Goal: Transaction & Acquisition: Book appointment/travel/reservation

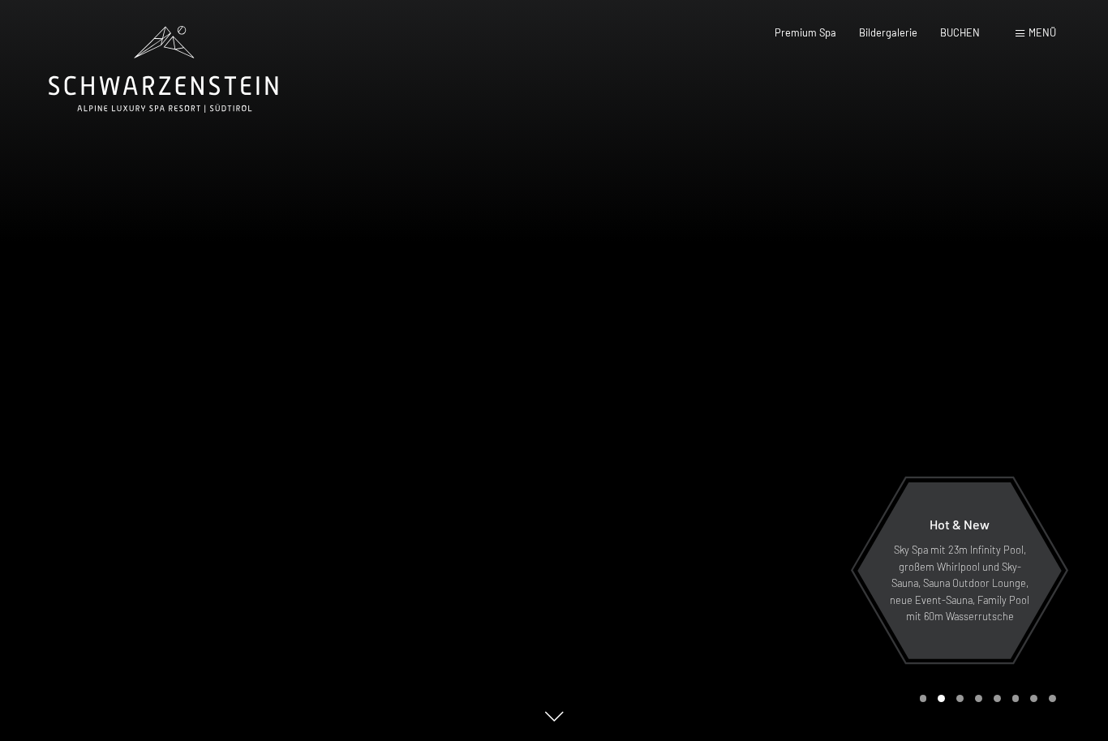
click at [1055, 32] on span "Menü" at bounding box center [1043, 32] width 28 height 13
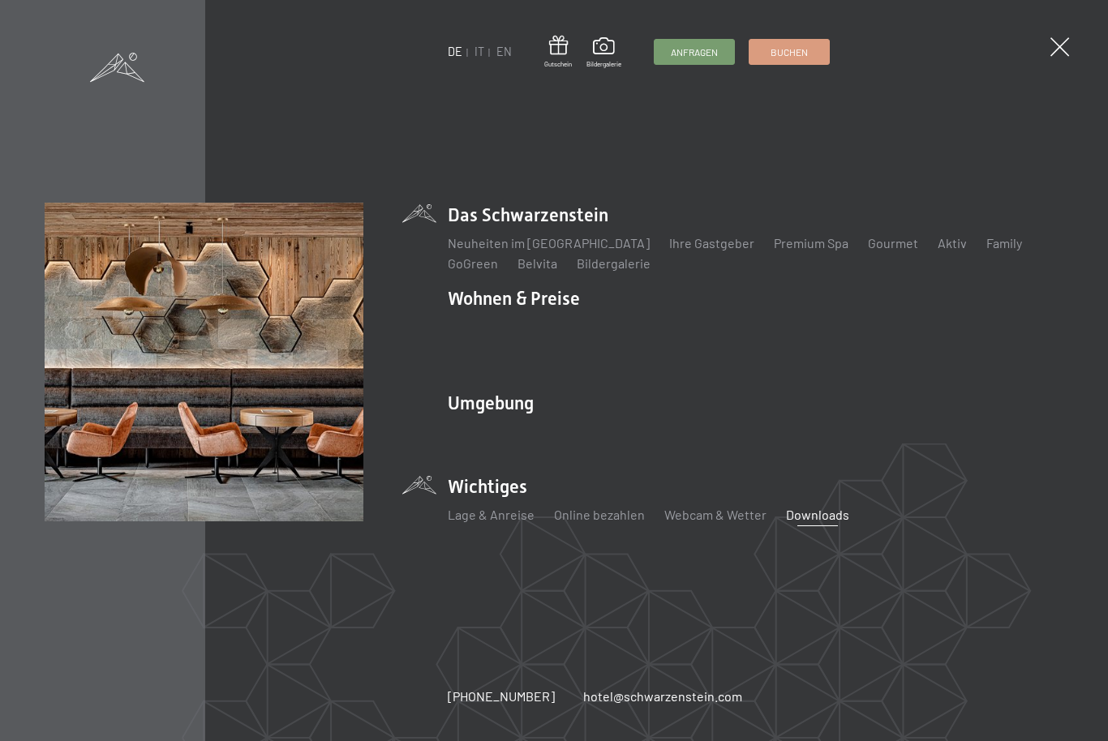
click at [823, 507] on link "Downloads" at bounding box center [817, 514] width 63 height 15
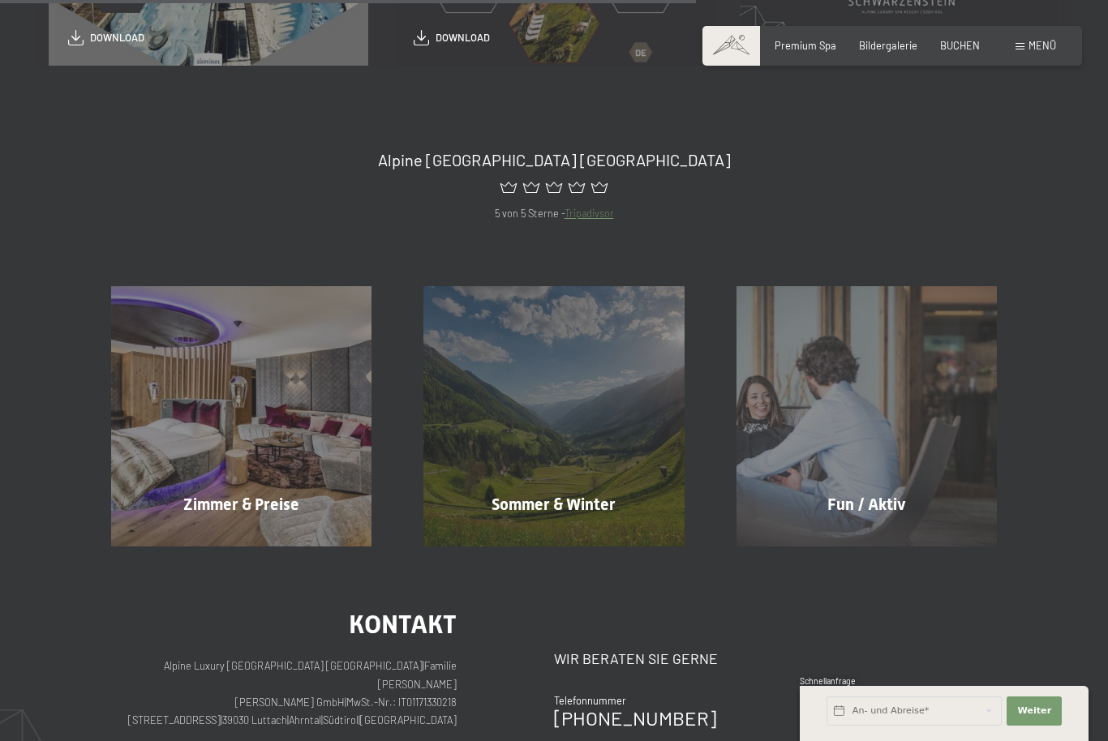
scroll to position [706, 0]
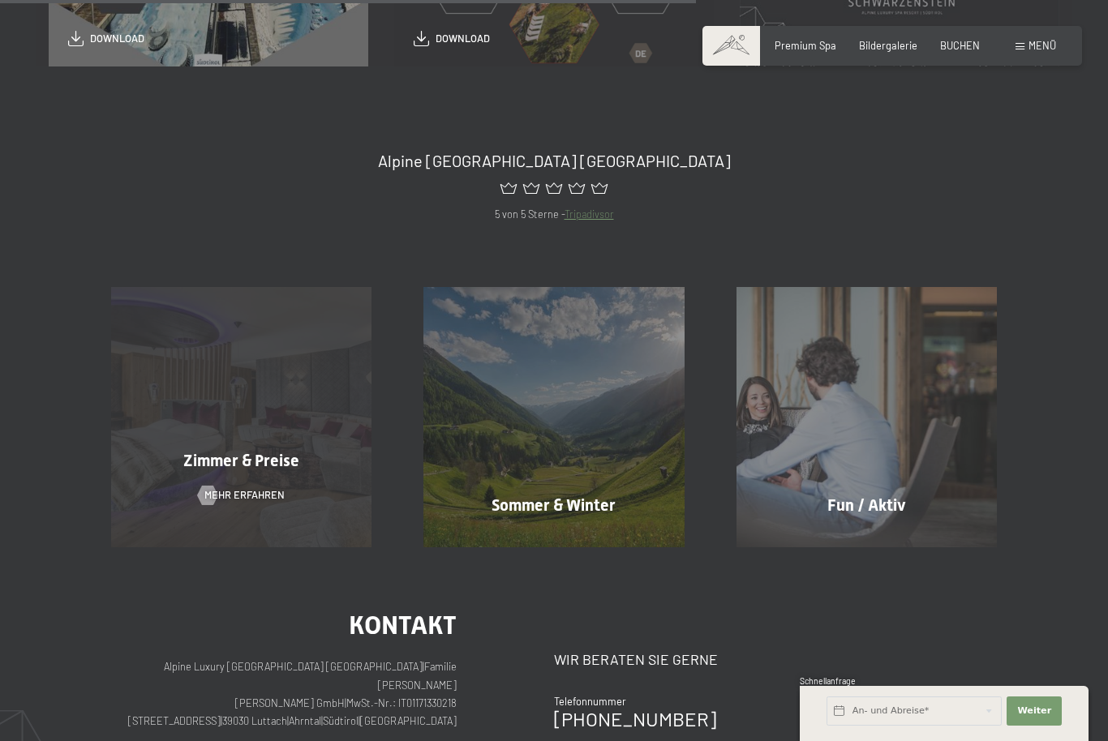
click at [276, 473] on div "Zimmer & Preise Mehr erfahren" at bounding box center [241, 417] width 312 height 260
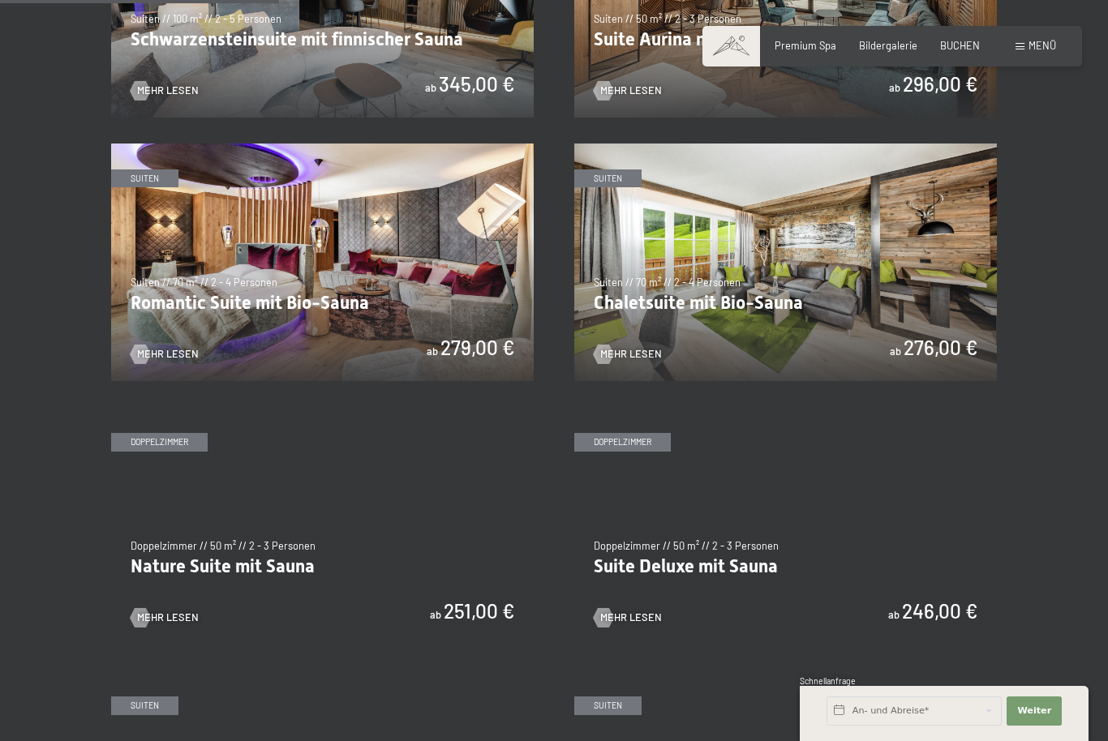
scroll to position [979, 0]
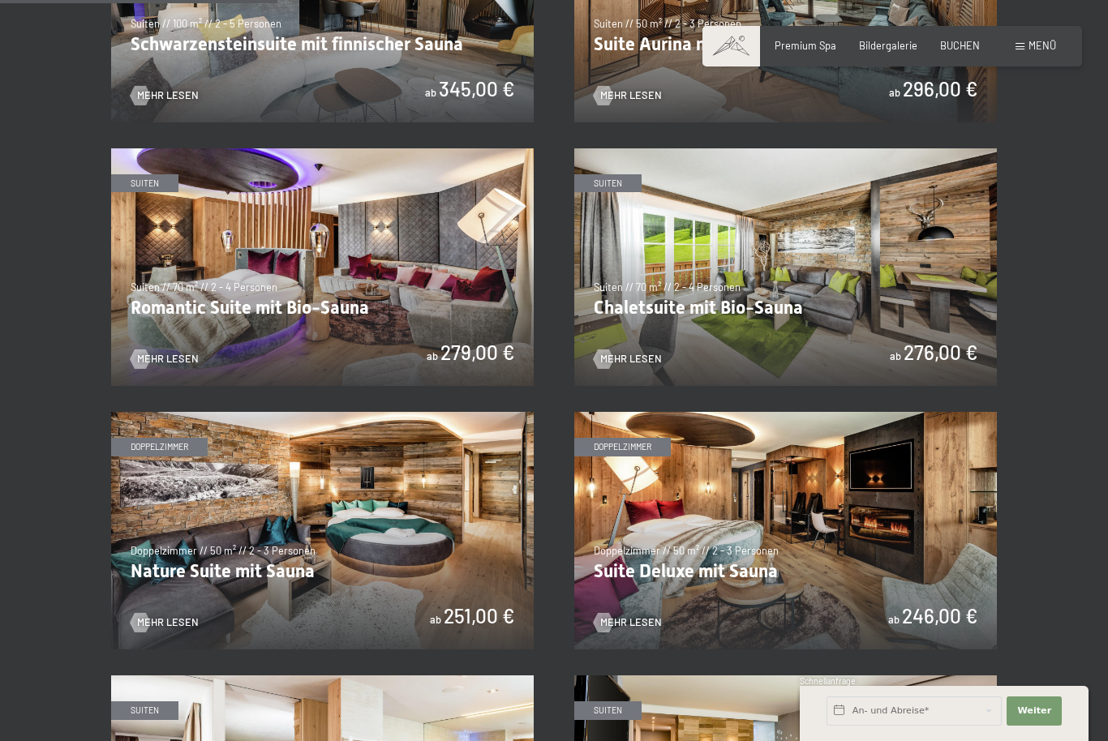
click at [848, 285] on img at bounding box center [785, 267] width 423 height 238
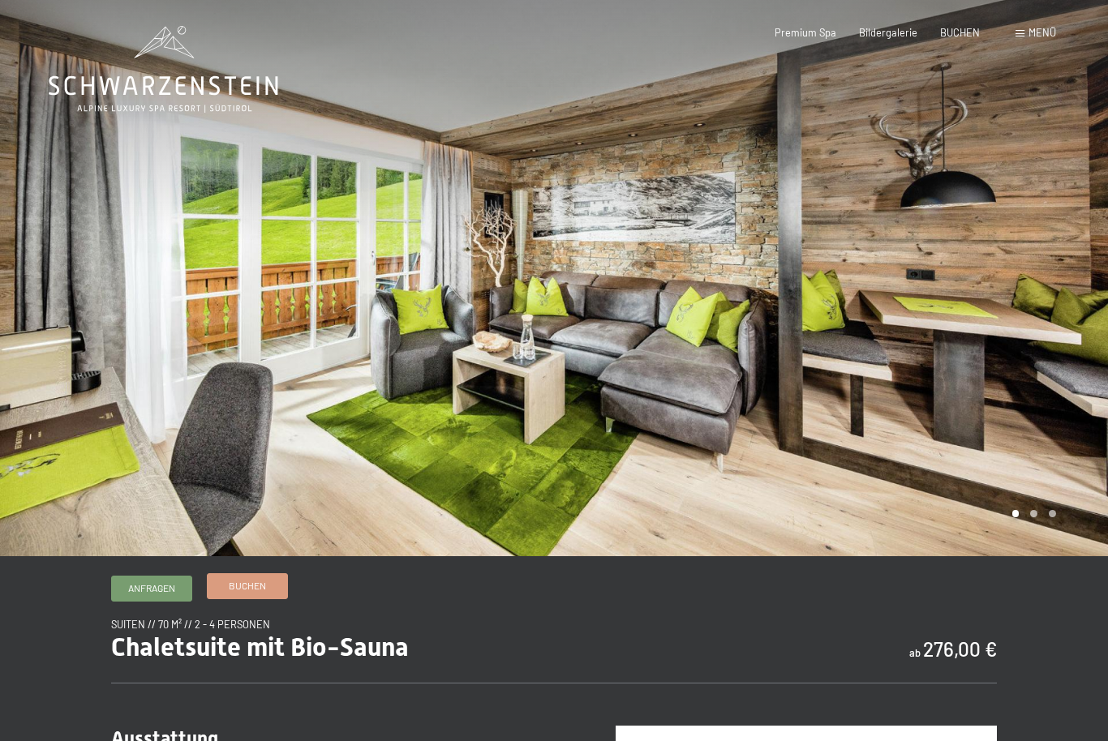
click at [263, 593] on span "Buchen" at bounding box center [247, 586] width 37 height 14
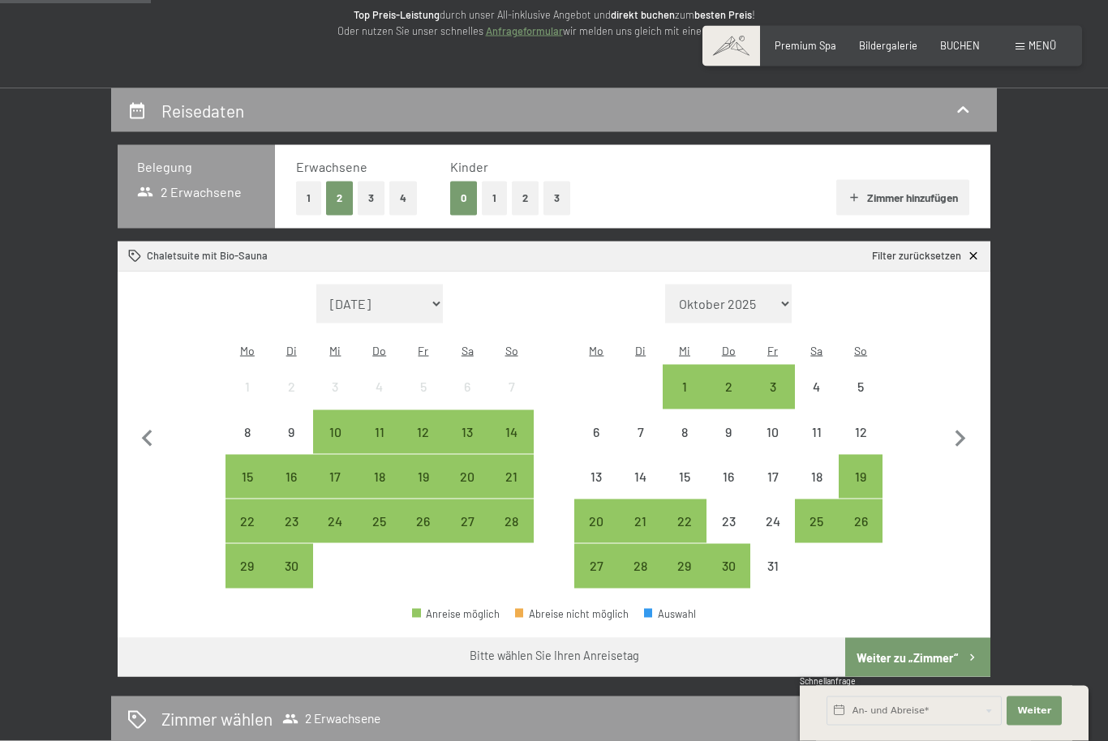
scroll to position [222, 0]
click at [439, 514] on div "26" at bounding box center [423, 534] width 41 height 41
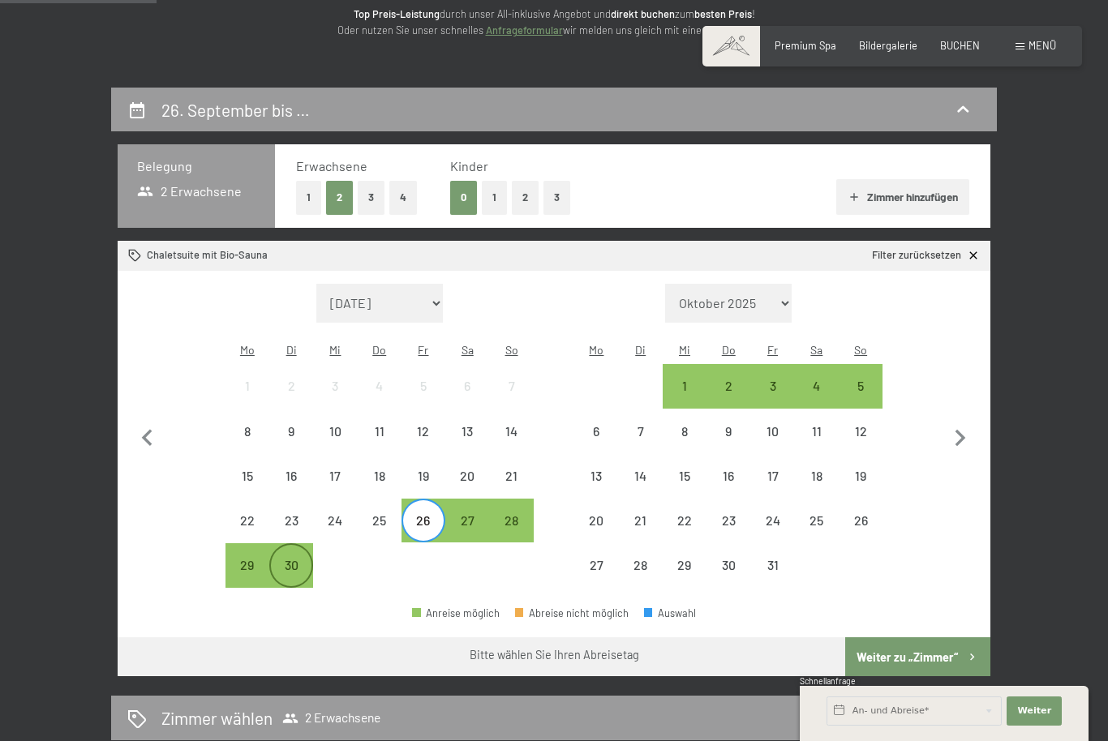
click at [289, 559] on div "30" at bounding box center [291, 579] width 41 height 41
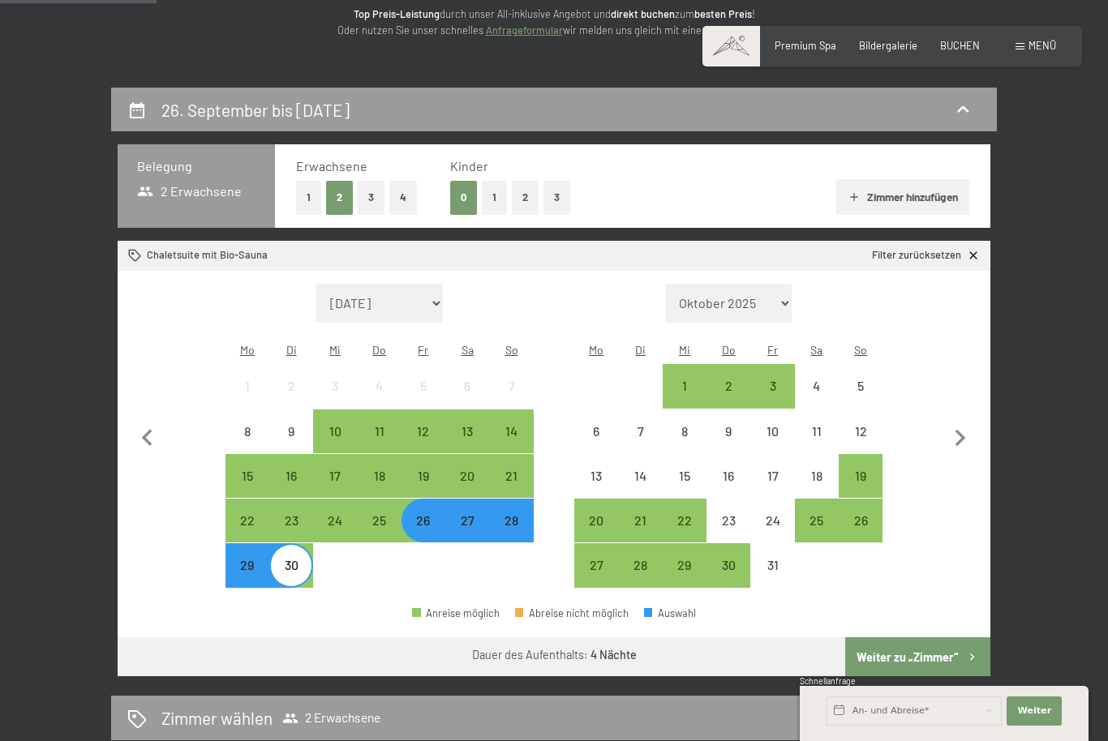
click at [925, 638] on button "Weiter zu „Zimmer“" at bounding box center [917, 657] width 145 height 39
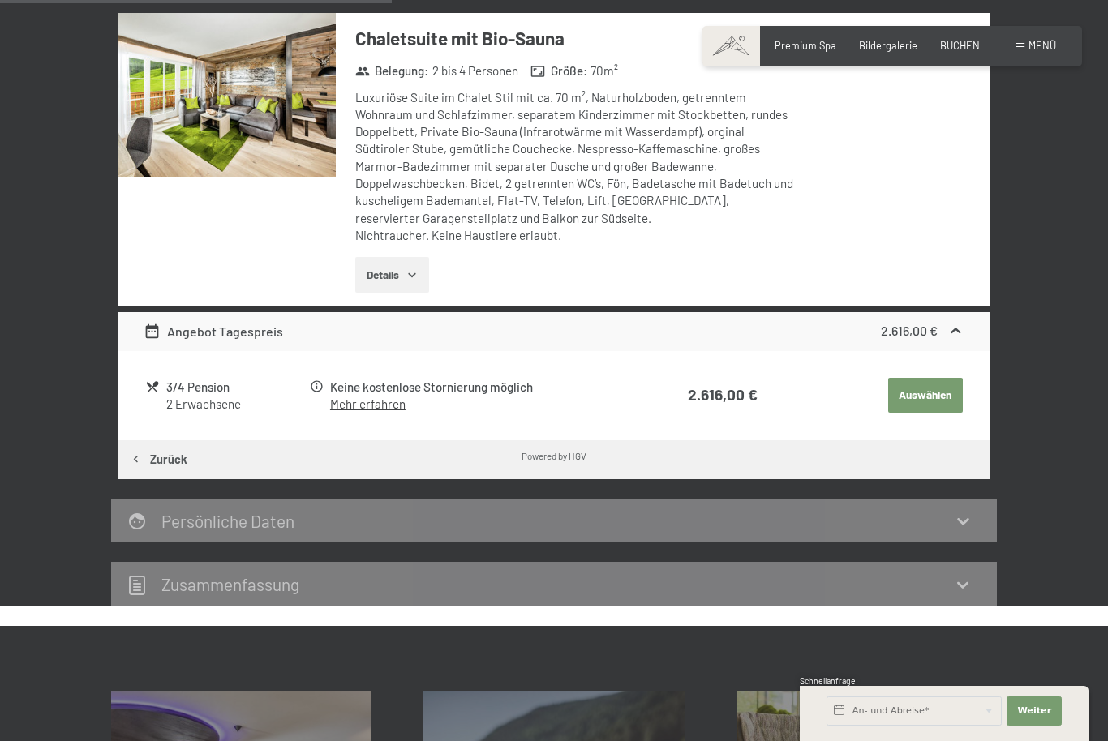
click at [947, 386] on button "Auswählen" at bounding box center [925, 396] width 75 height 36
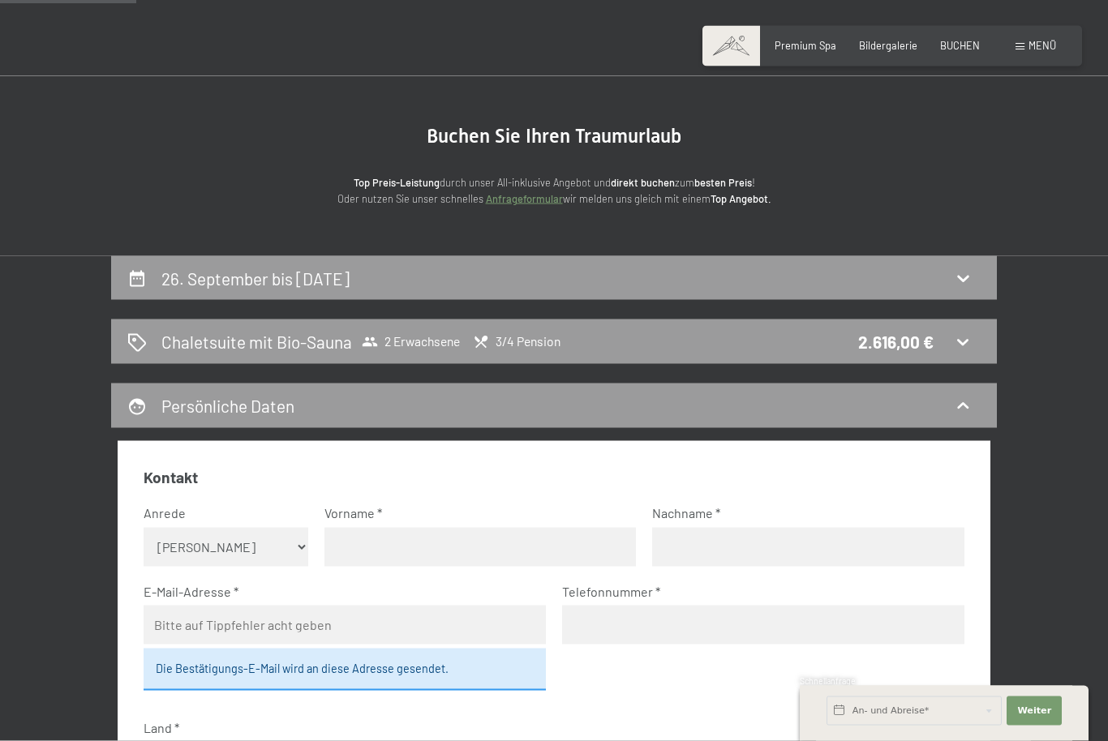
scroll to position [0, 0]
